Goal: Transaction & Acquisition: Purchase product/service

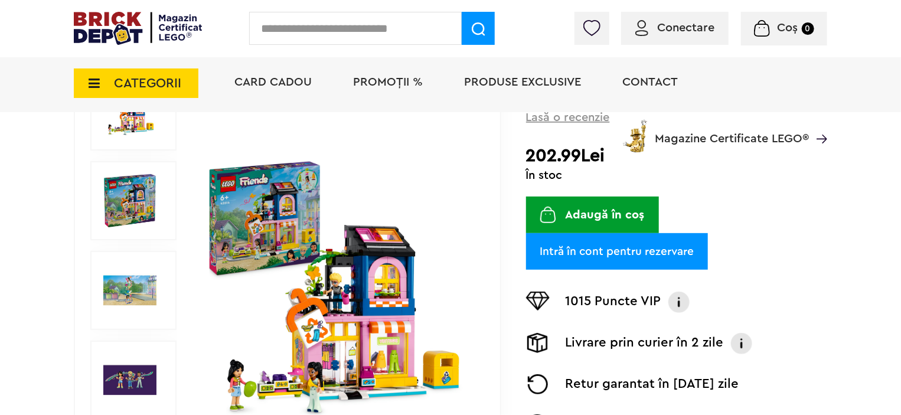
scroll to position [177, 0]
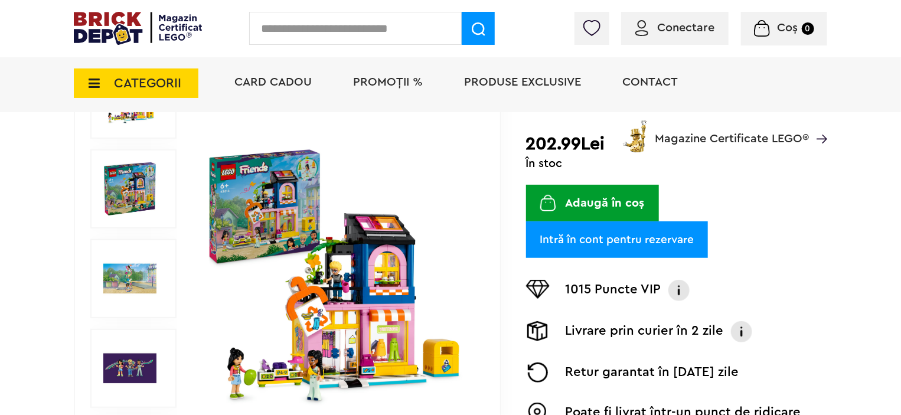
click at [391, 80] on span "PROMOȚII %" at bounding box center [388, 82] width 70 height 12
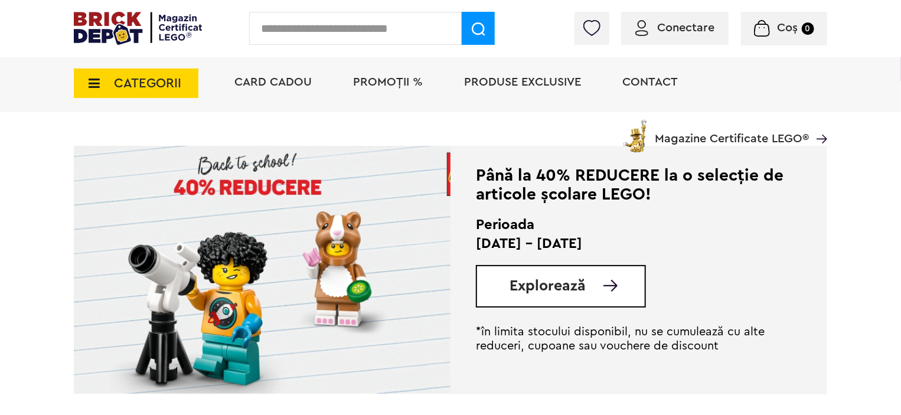
scroll to position [236, 0]
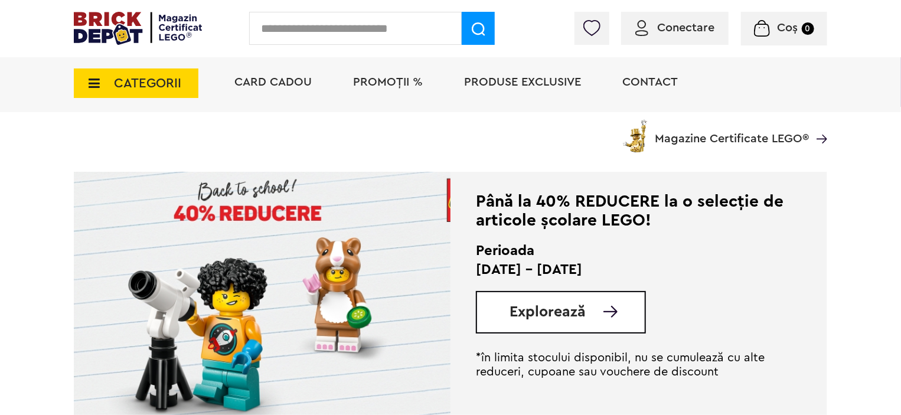
click at [565, 316] on span "Explorează" at bounding box center [547, 312] width 76 height 15
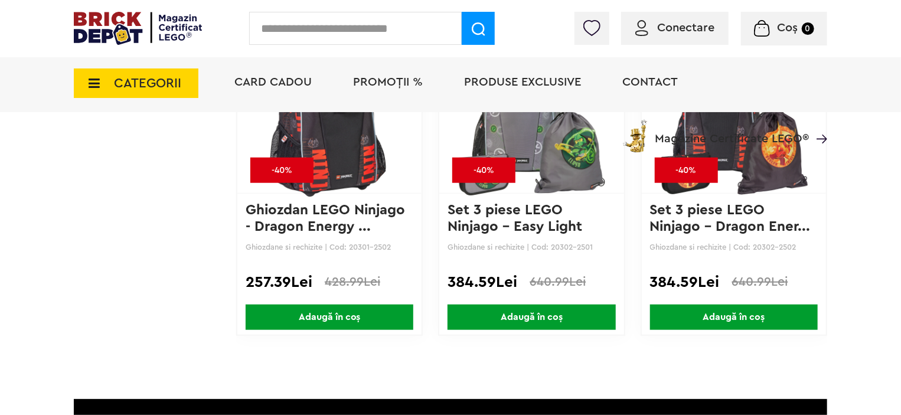
scroll to position [4966, 0]
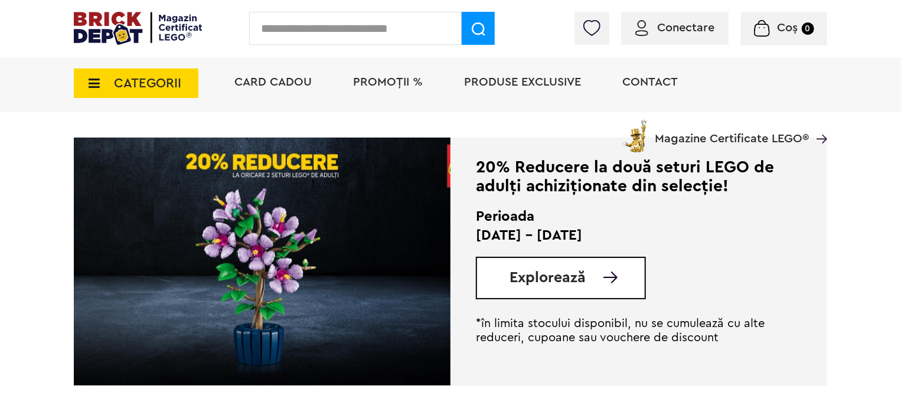
scroll to position [804, 0]
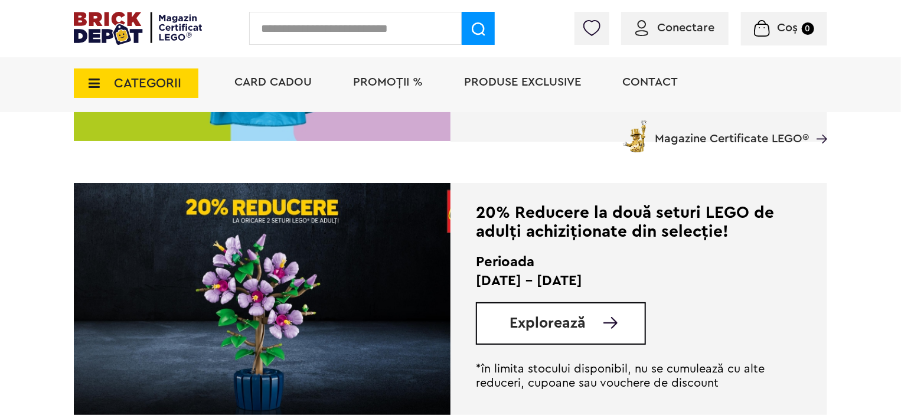
click at [584, 330] on span "Explorează" at bounding box center [547, 323] width 76 height 15
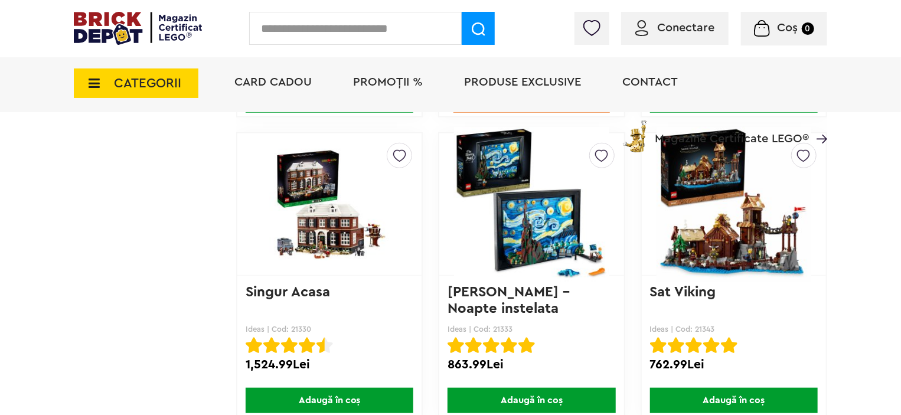
scroll to position [9392, 0]
